Goal: Contribute content: Add original content to the website for others to see

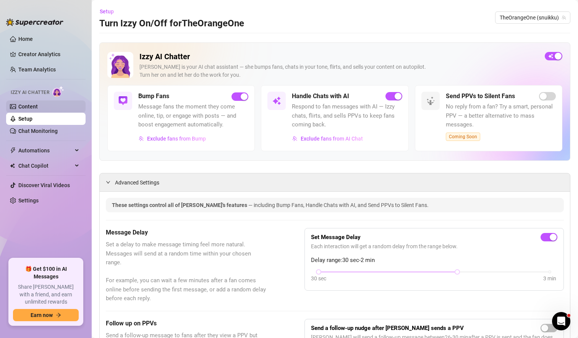
scroll to position [624, 0]
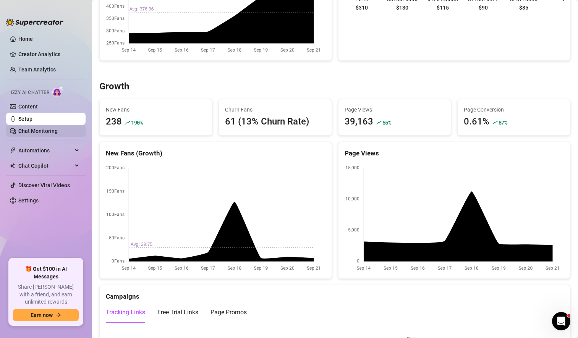
click at [52, 130] on link "Chat Monitoring" at bounding box center [37, 131] width 39 height 6
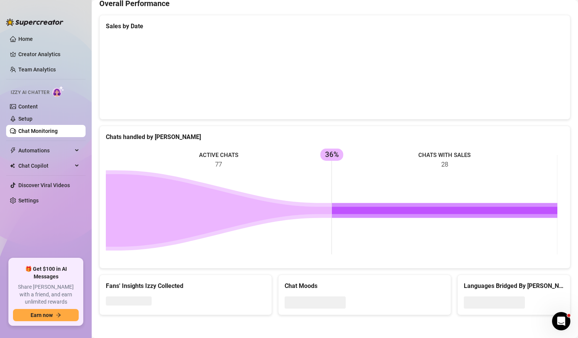
scroll to position [317, 0]
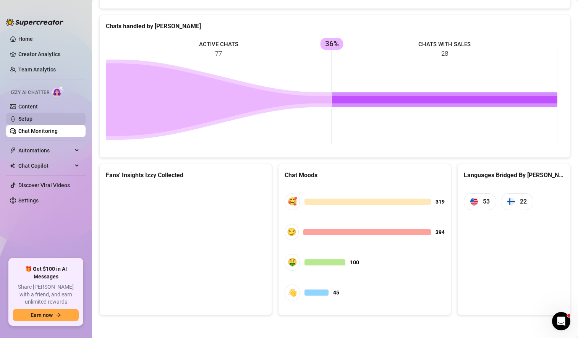
click at [32, 119] on link "Setup" at bounding box center [25, 119] width 14 height 6
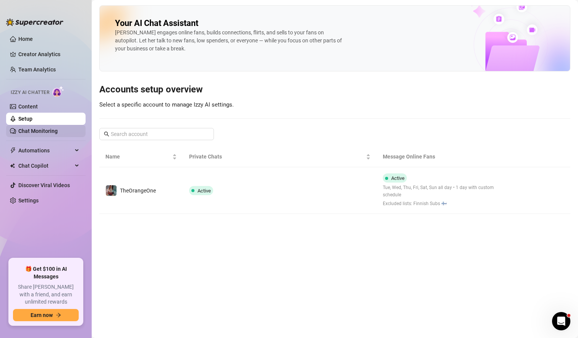
click at [45, 128] on link "Chat Monitoring" at bounding box center [37, 131] width 39 height 6
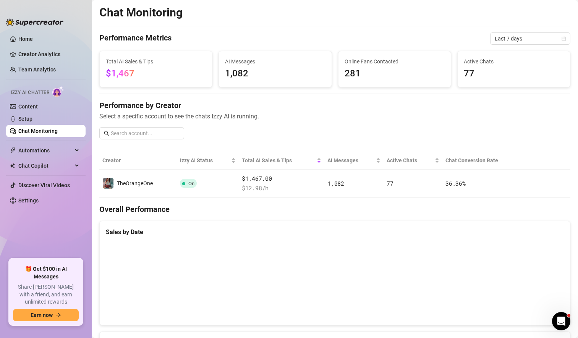
click at [56, 131] on link "Chat Monitoring" at bounding box center [37, 131] width 39 height 6
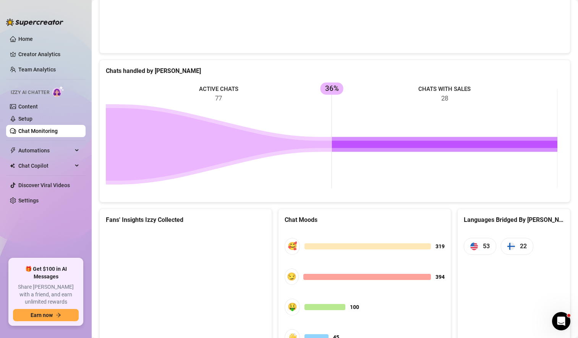
scroll to position [317, 0]
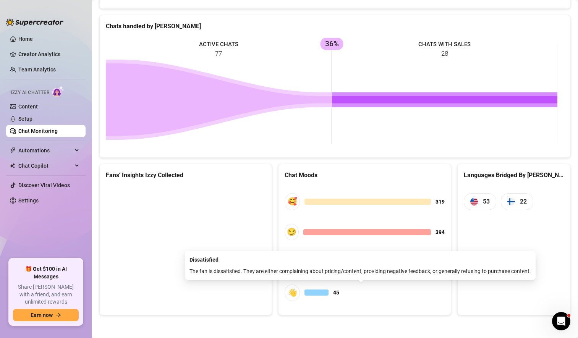
click at [410, 297] on span "👋 45" at bounding box center [365, 293] width 160 height 16
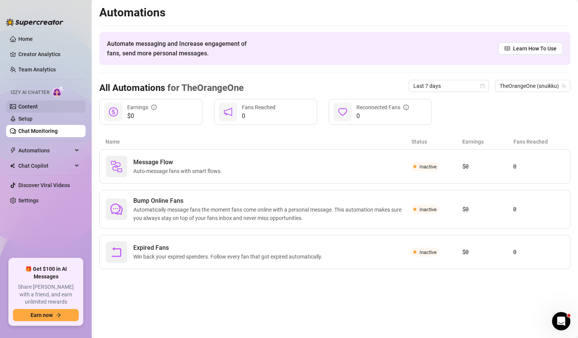
click at [38, 107] on link "Content" at bounding box center [27, 107] width 19 height 6
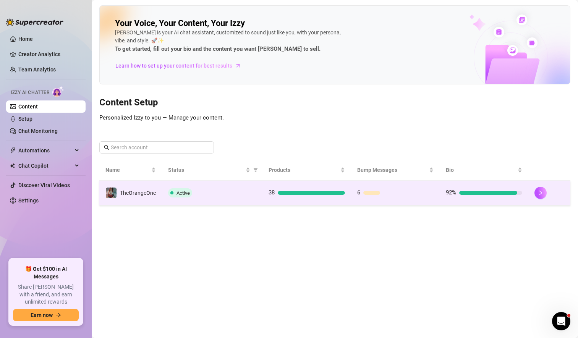
click at [251, 195] on div "Active" at bounding box center [212, 192] width 88 height 9
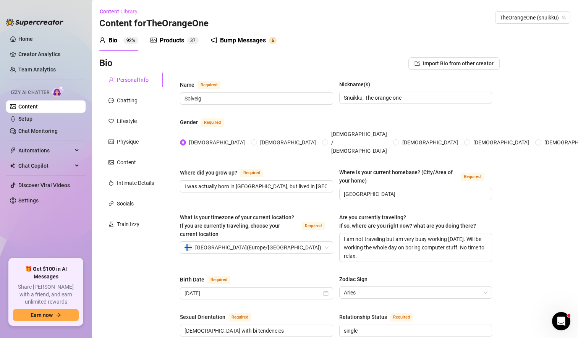
click at [172, 42] on div "Products" at bounding box center [172, 40] width 24 height 9
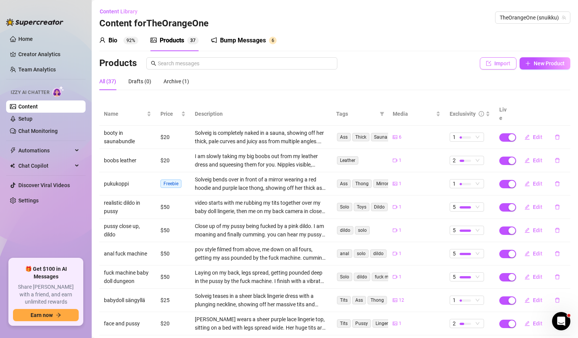
click at [496, 67] on button "Import" at bounding box center [498, 63] width 37 height 12
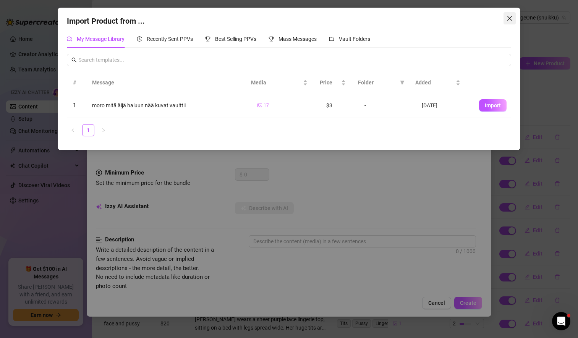
click at [511, 18] on icon "close" at bounding box center [510, 18] width 5 height 5
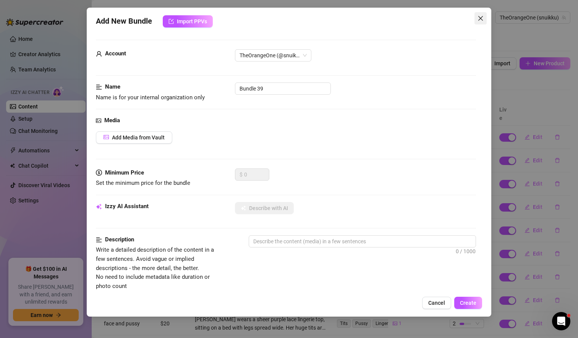
click at [478, 19] on icon "close" at bounding box center [481, 18] width 6 height 6
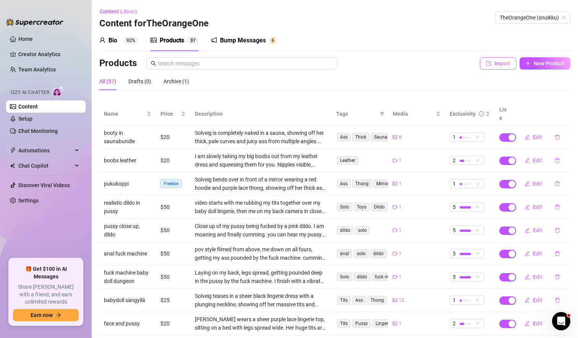
click at [486, 62] on icon "import" at bounding box center [488, 63] width 5 height 5
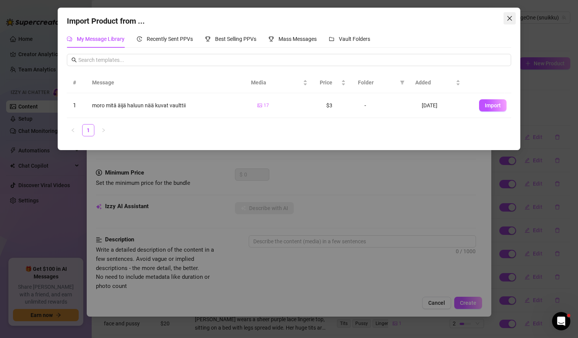
click at [510, 18] on icon "close" at bounding box center [510, 18] width 6 height 6
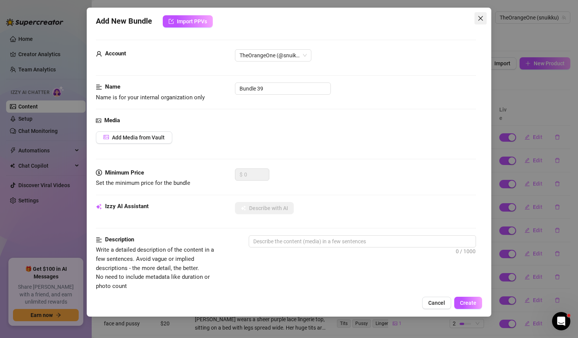
click at [481, 18] on icon "close" at bounding box center [480, 18] width 5 height 5
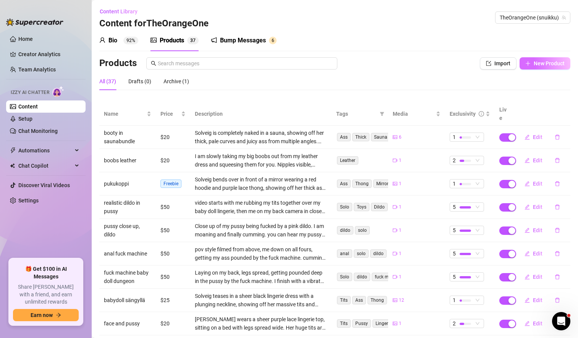
click at [537, 66] on span "New Product" at bounding box center [549, 63] width 31 height 6
type textarea "Type your message here..."
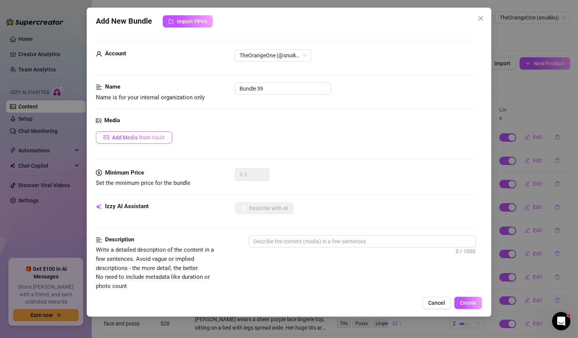
click at [120, 139] on span "Add Media from Vault" at bounding box center [138, 138] width 53 height 6
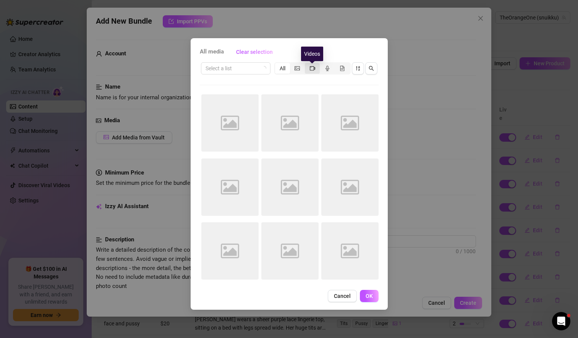
click at [312, 70] on icon "video-camera" at bounding box center [312, 68] width 5 height 4
click at [307, 64] on input "segmented control" at bounding box center [307, 64] width 0 height 0
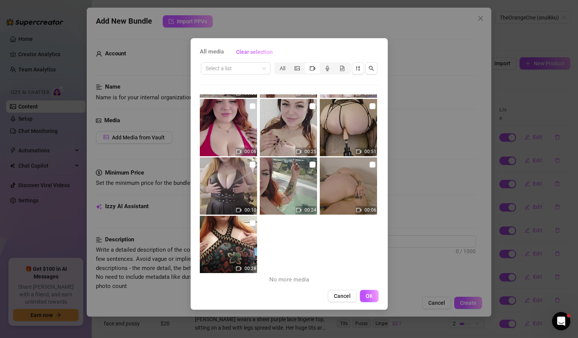
scroll to position [873, 0]
click at [342, 298] on span "Cancel" at bounding box center [342, 296] width 17 height 6
